Goal: Find contact information

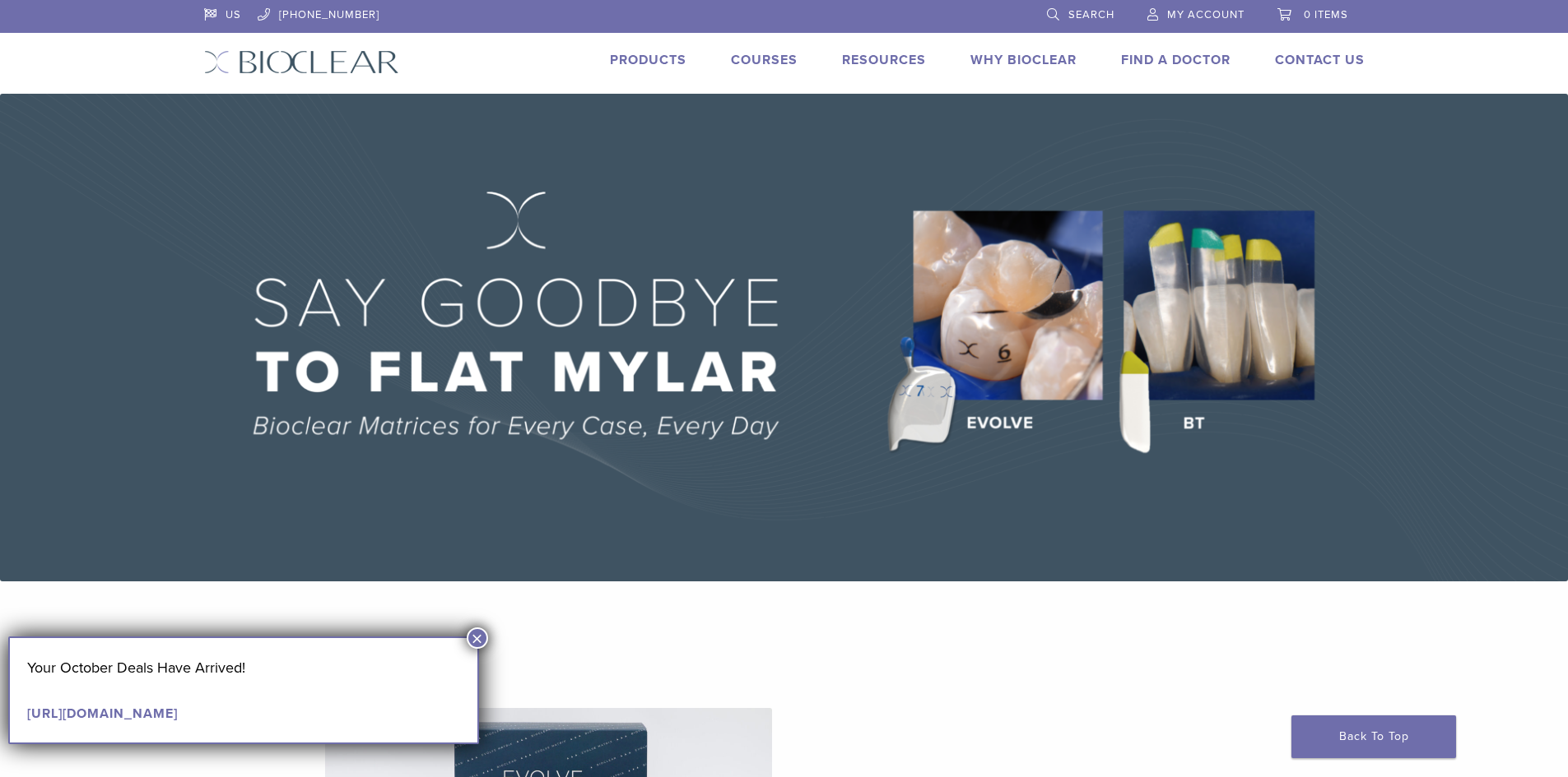
click at [342, 9] on link "[PHONE_NUMBER]" at bounding box center [318, 12] width 122 height 25
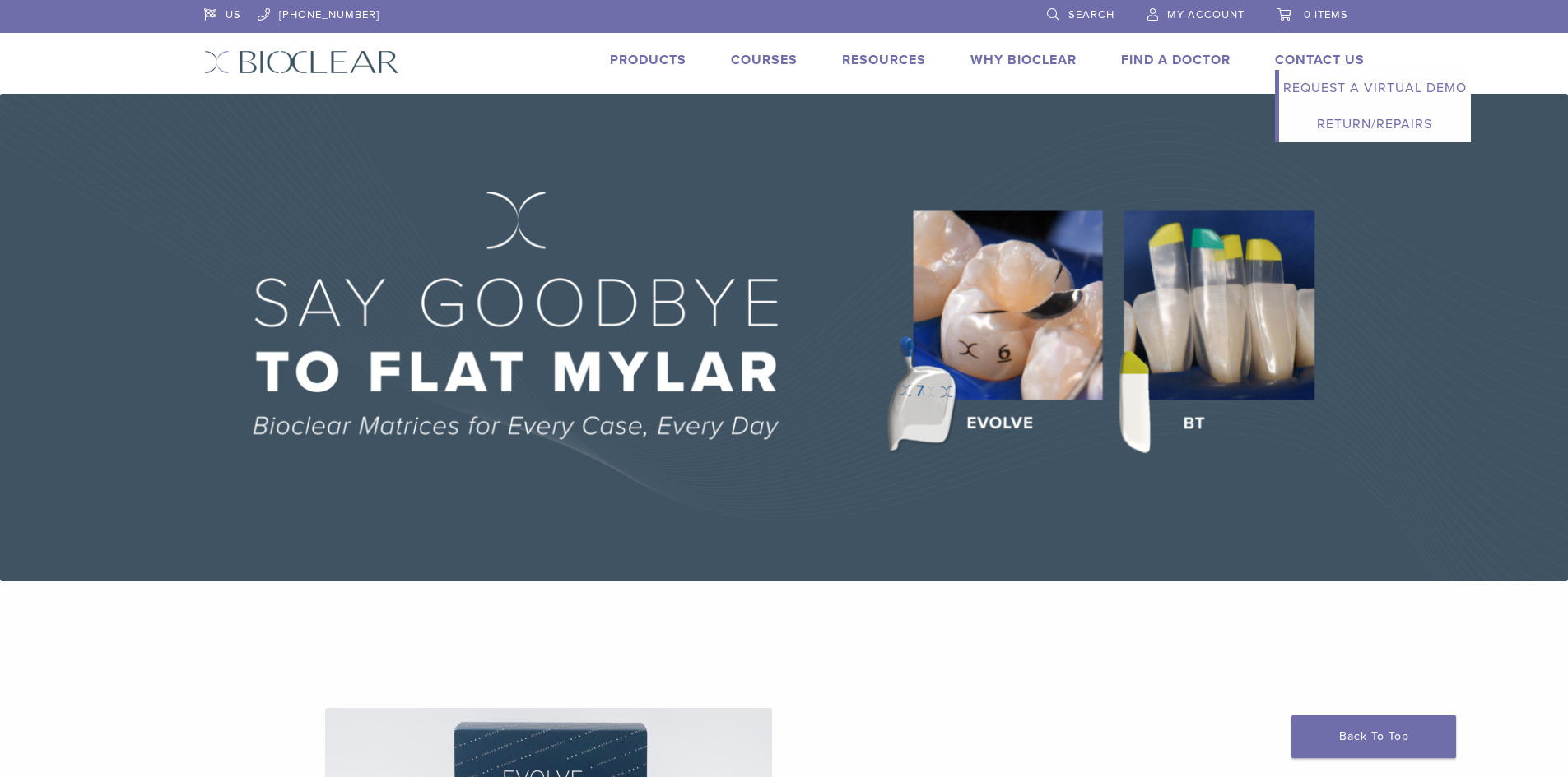
click at [1309, 58] on link "Contact Us" at bounding box center [1319, 60] width 90 height 16
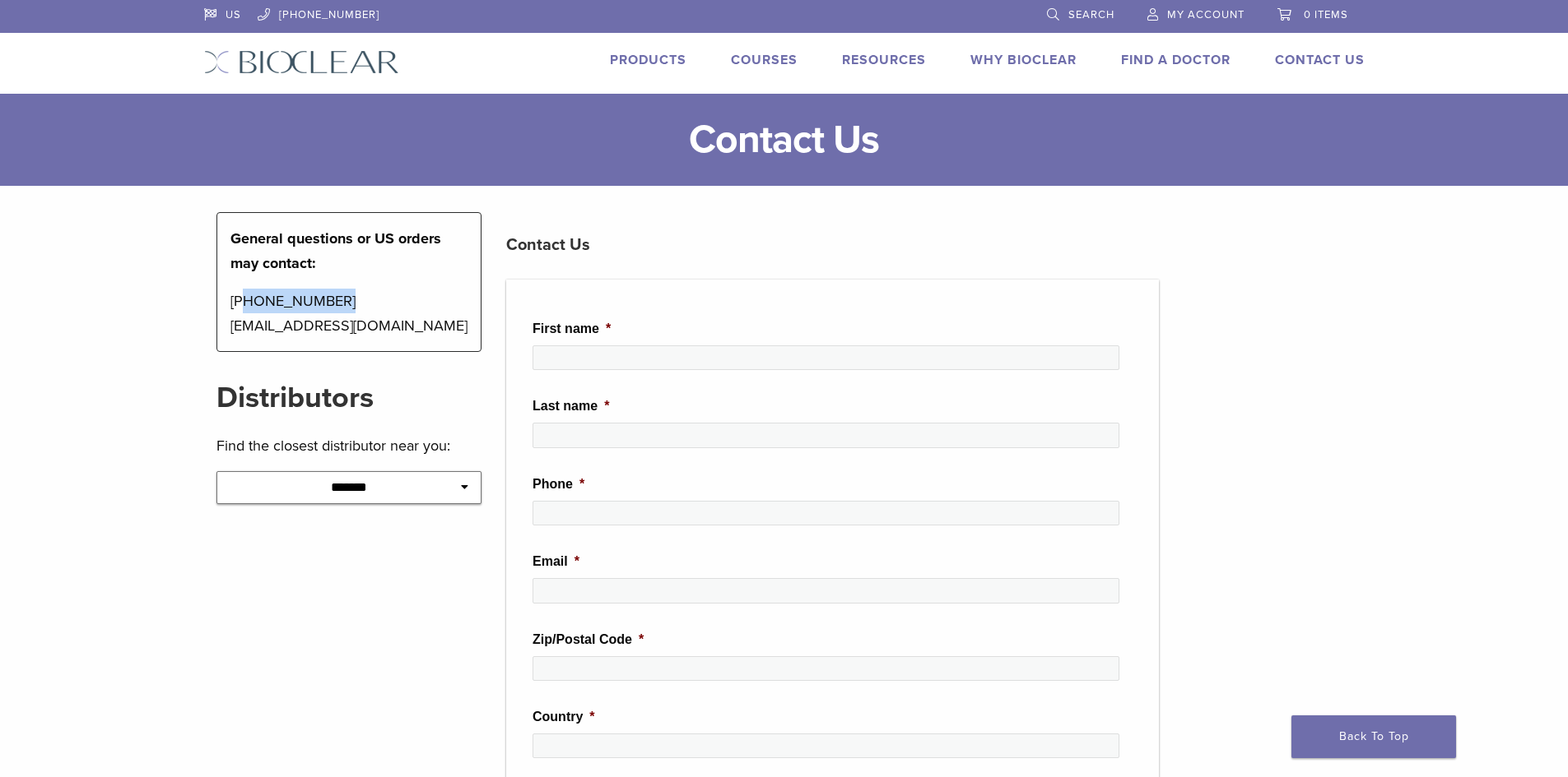
drag, startPoint x: 238, startPoint y: 301, endPoint x: 331, endPoint y: 304, distance: 93.0
click at [331, 304] on p "1-855-712-5327 contactus@bioclearmatrix.com" at bounding box center [349, 313] width 237 height 49
